Goal: Task Accomplishment & Management: Use online tool/utility

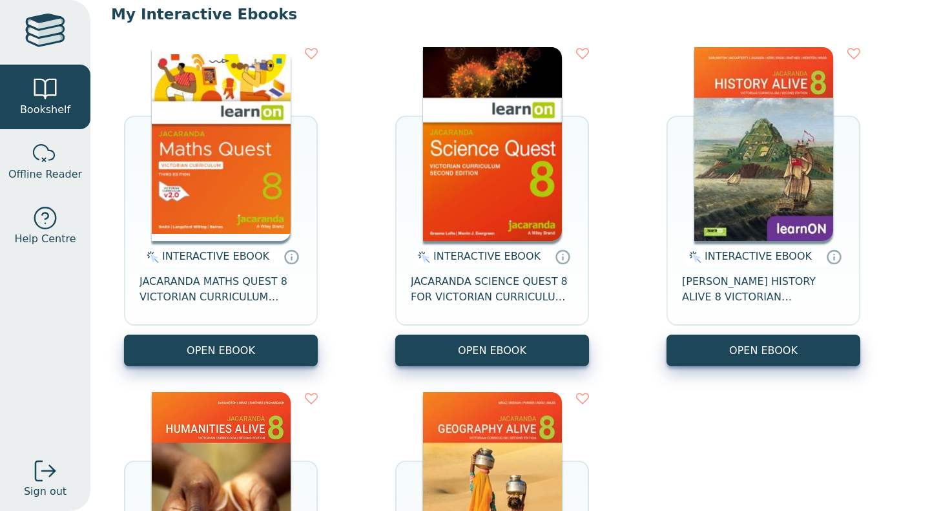
scroll to position [129, 0]
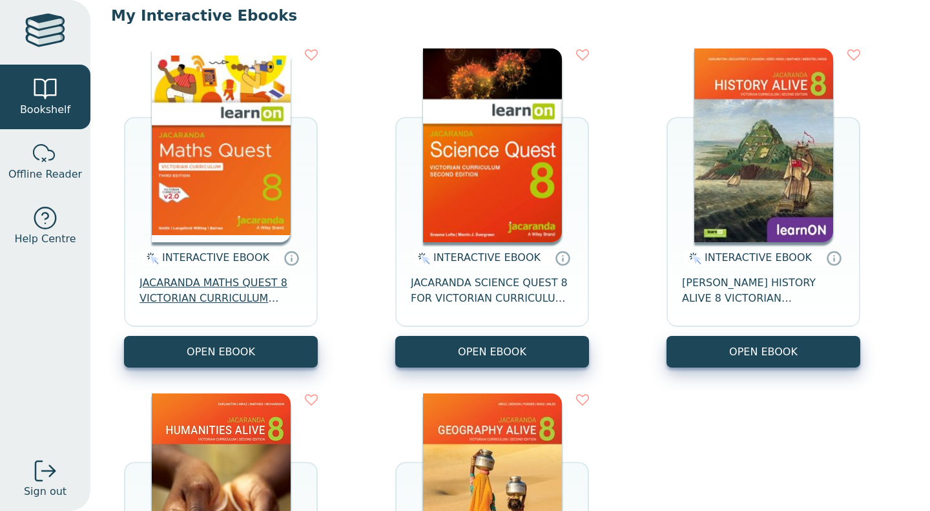
click at [218, 295] on span "JACARANDA MATHS QUEST 8 VICTORIAN CURRICULUM LEARNON EBOOK 3E" at bounding box center [221, 290] width 163 height 31
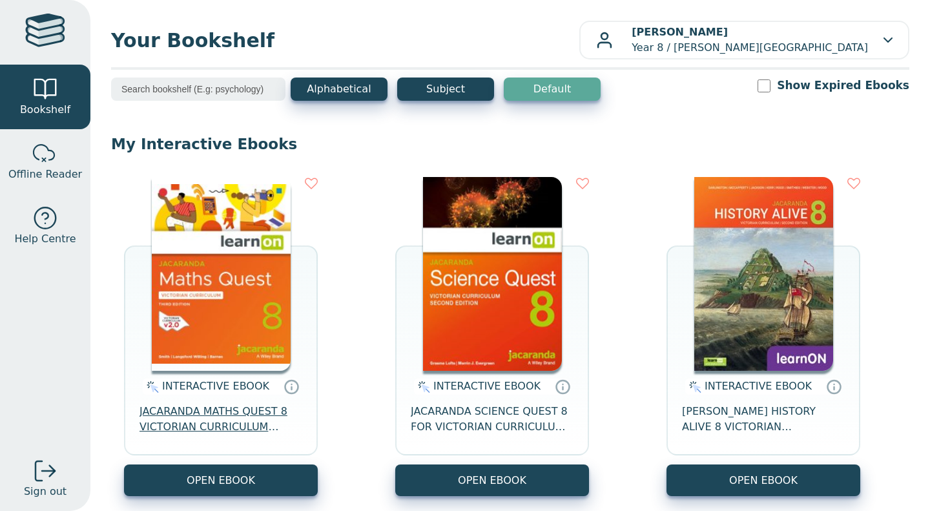
click at [213, 419] on span "JACARANDA MATHS QUEST 8 VICTORIAN CURRICULUM LEARNON EBOOK 3E" at bounding box center [221, 419] width 163 height 31
